Goal: Task Accomplishment & Management: Manage account settings

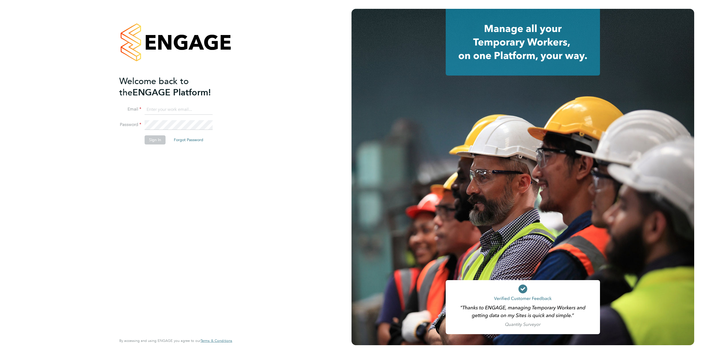
type input "belinda.moon@justice.gov.uk"
click at [158, 140] on button "Sign In" at bounding box center [155, 139] width 21 height 9
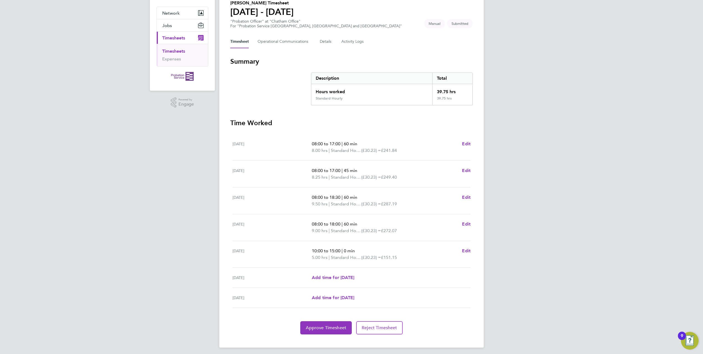
scroll to position [49, 0]
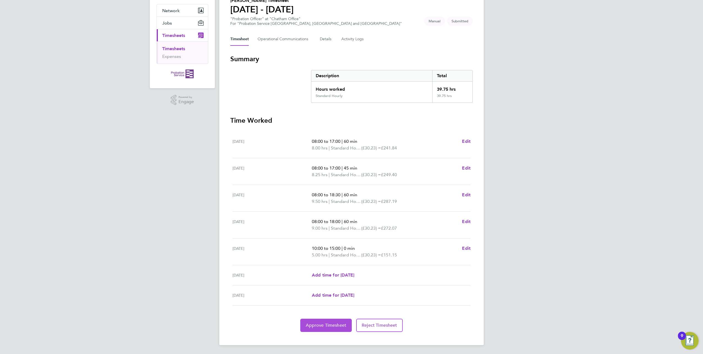
click at [330, 324] on span "Approve Timesheet" at bounding box center [326, 325] width 40 height 6
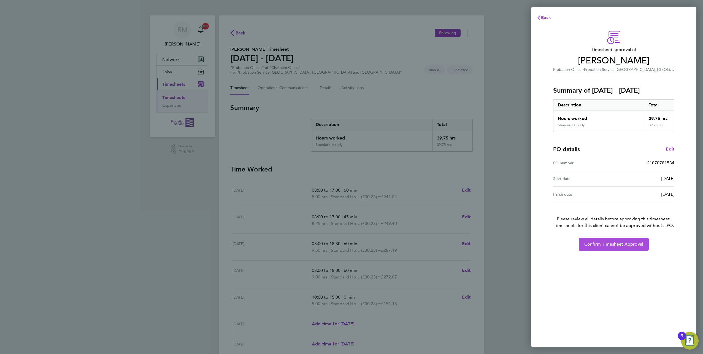
click at [618, 246] on span "Confirm Timesheet Approval" at bounding box center [613, 244] width 59 height 6
